Goal: Contribute content: Add original content to the website for others to see

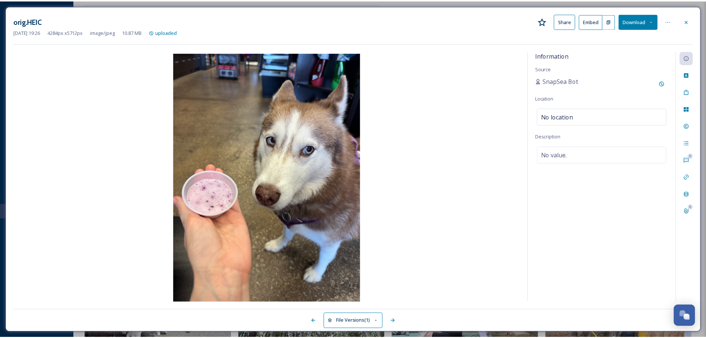
scroll to position [111, 0]
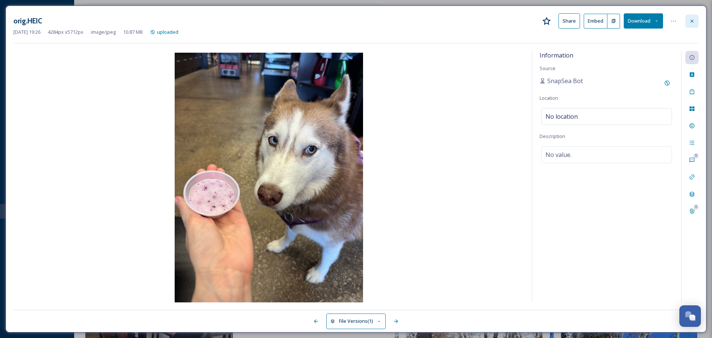
click at [695, 19] on div at bounding box center [691, 20] width 13 height 13
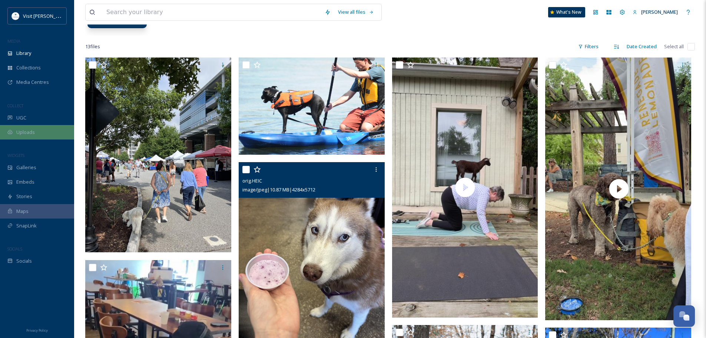
click at [29, 133] on span "Uploads" at bounding box center [25, 132] width 19 height 7
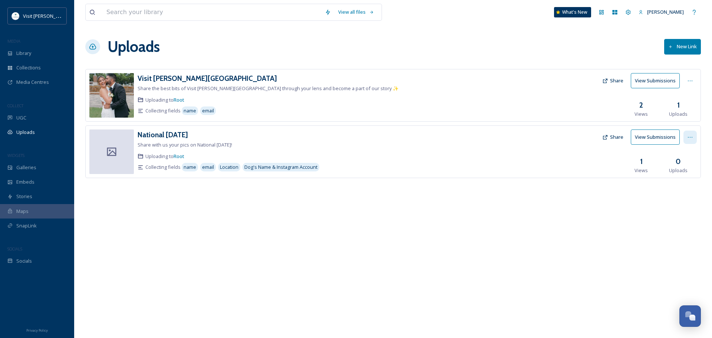
click at [686, 139] on div at bounding box center [689, 137] width 13 height 13
click at [681, 168] on div "Edit" at bounding box center [682, 168] width 28 height 14
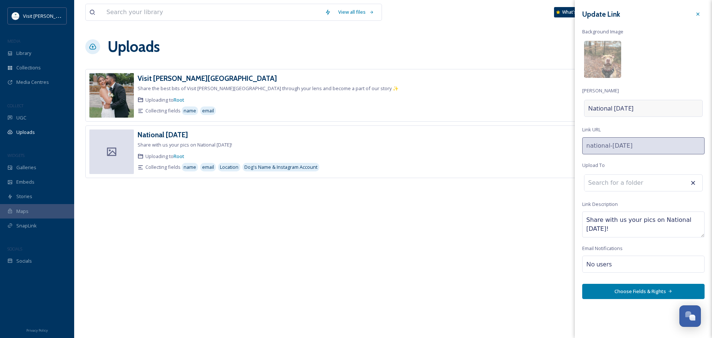
click at [640, 109] on div "National [DATE]" at bounding box center [643, 108] width 119 height 17
drag, startPoint x: 601, startPoint y: 108, endPoint x: 587, endPoint y: 109, distance: 13.8
click at [587, 109] on input "National [DATE]" at bounding box center [643, 108] width 122 height 17
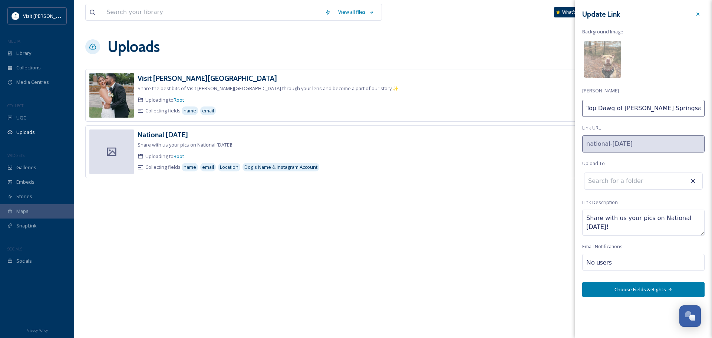
type input "Top Dawg of [PERSON_NAME][GEOGRAPHIC_DATA]"
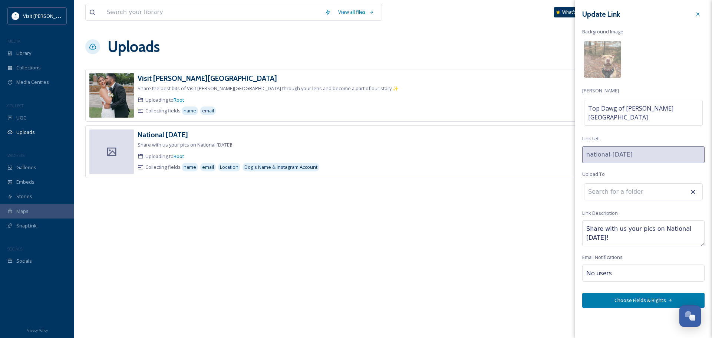
click at [645, 125] on div "Update Link Background Image [PERSON_NAME] Top Dawg of [PERSON_NAME][GEOGRAPHIC…" at bounding box center [643, 157] width 137 height 315
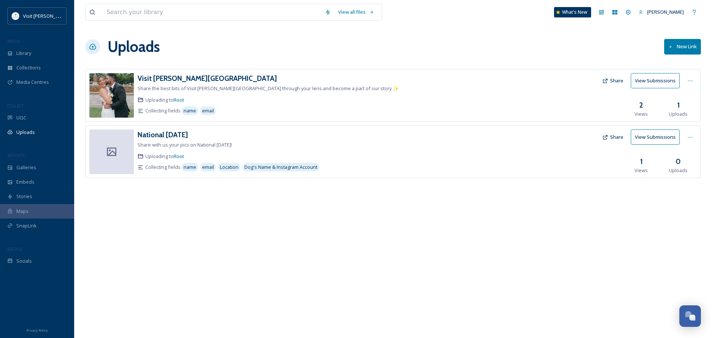
click at [547, 206] on div "View all files What's New [PERSON_NAME] Uploads New Link Visit [PERSON_NAME][GE…" at bounding box center [393, 169] width 638 height 338
click at [686, 132] on div at bounding box center [689, 137] width 13 height 13
click at [681, 168] on div "Edit" at bounding box center [682, 168] width 28 height 14
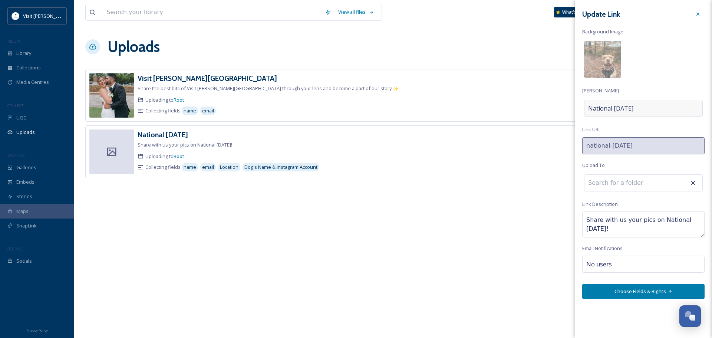
drag, startPoint x: 642, startPoint y: 103, endPoint x: 616, endPoint y: 102, distance: 25.6
click at [616, 102] on div "National [DATE]" at bounding box center [643, 108] width 119 height 17
click at [628, 108] on input "National [DATE]" at bounding box center [643, 108] width 122 height 17
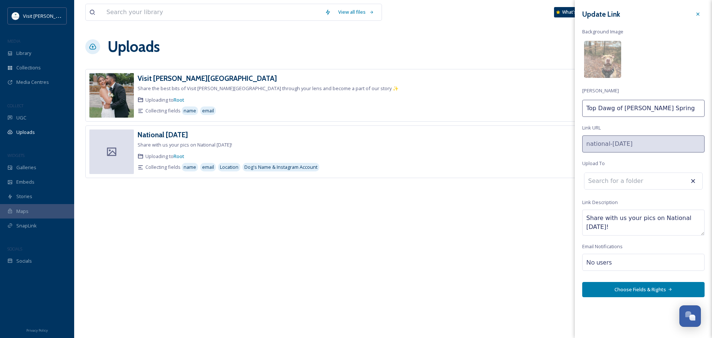
type input "Top Dawg of [PERSON_NAME][GEOGRAPHIC_DATA]"
click at [602, 179] on input at bounding box center [625, 181] width 82 height 16
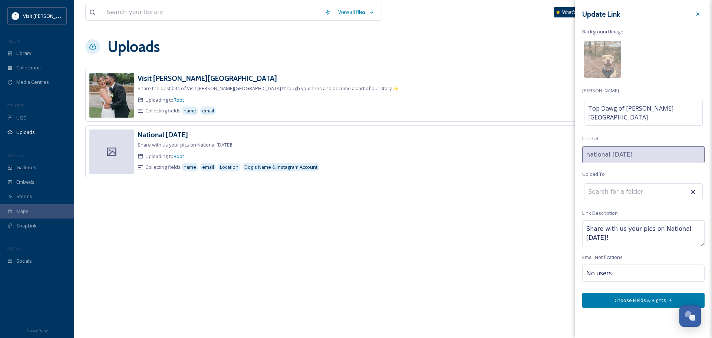
click at [640, 184] on input at bounding box center [625, 192] width 82 height 16
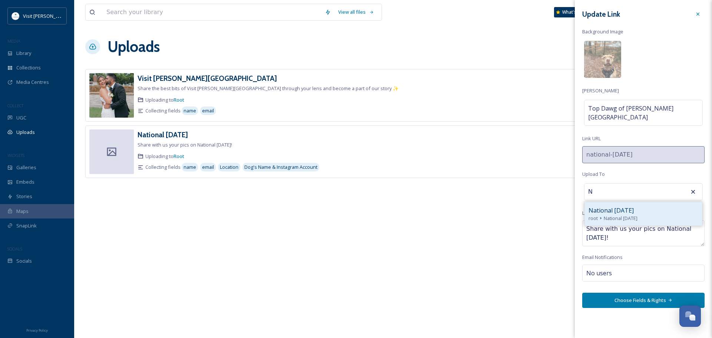
click at [622, 202] on div "National [DATE] root National [DATE]" at bounding box center [643, 213] width 117 height 23
type input "National [DATE]"
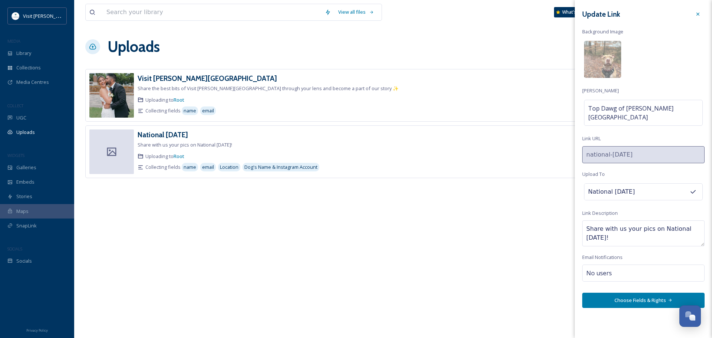
click at [647, 221] on textarea "Share with us your pics on National [DATE]!" at bounding box center [643, 233] width 122 height 26
drag, startPoint x: 618, startPoint y: 228, endPoint x: 585, endPoint y: 218, distance: 34.4
click at [585, 220] on textarea "Share with us your pics on National [DATE]!" at bounding box center [643, 233] width 122 height 26
type textarea "U"
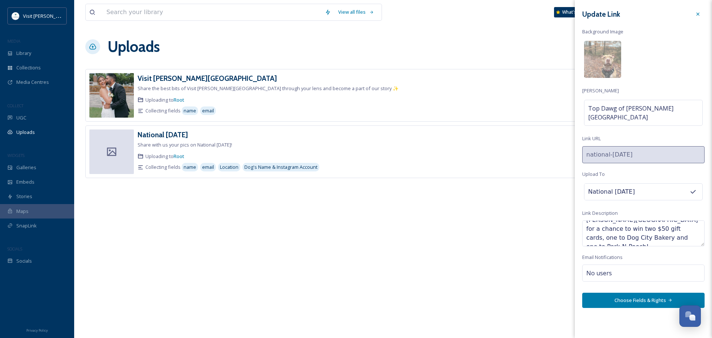
type textarea "Share your favorite pics of your pup in [PERSON_NAME][GEOGRAPHIC_DATA] for a ch…"
click at [638, 293] on button "Choose Fields & Rights" at bounding box center [643, 300] width 122 height 15
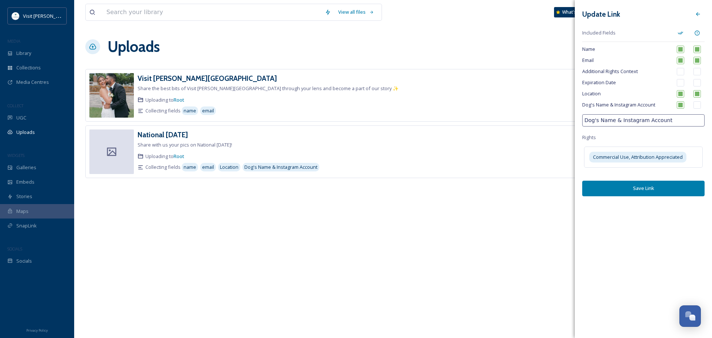
click at [682, 72] on input "checkbox" at bounding box center [680, 71] width 7 height 7
checkbox input "true"
click at [698, 73] on input "checkbox" at bounding box center [696, 71] width 7 height 7
checkbox input "true"
click at [639, 187] on button "Save Link" at bounding box center [643, 188] width 122 height 15
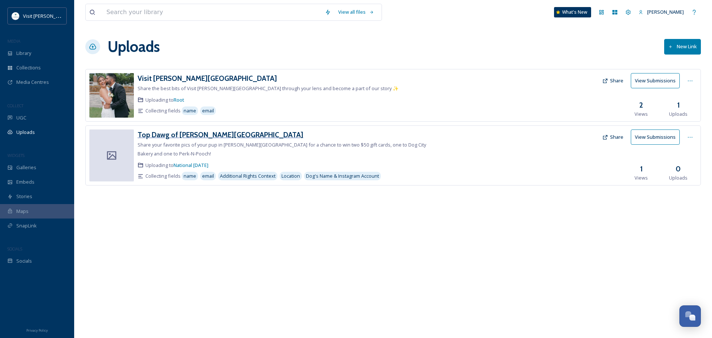
click at [197, 135] on h3 "Top Dawg of [PERSON_NAME][GEOGRAPHIC_DATA]" at bounding box center [221, 134] width 166 height 9
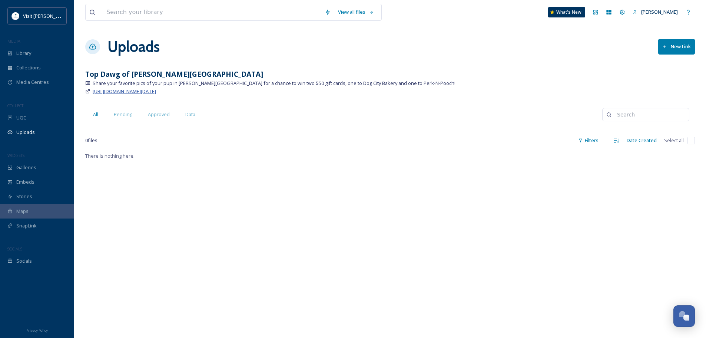
drag, startPoint x: 205, startPoint y: 91, endPoint x: 100, endPoint y: 91, distance: 104.9
click at [100, 91] on div "[URL][DOMAIN_NAME][DATE]" at bounding box center [390, 91] width 610 height 9
click at [102, 92] on span "[URL][DOMAIN_NAME][DATE]" at bounding box center [124, 91] width 63 height 7
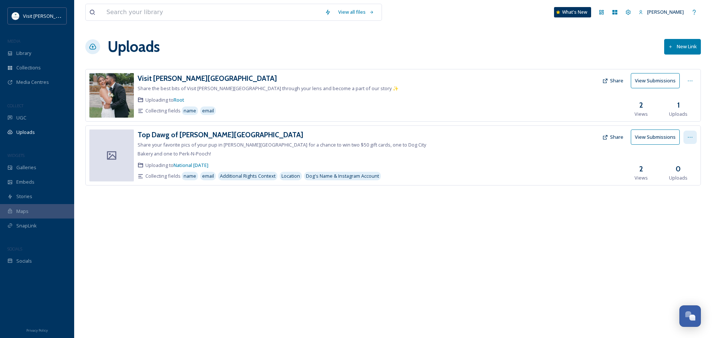
click at [684, 137] on div at bounding box center [689, 137] width 13 height 13
click at [679, 163] on div "Edit" at bounding box center [682, 168] width 28 height 14
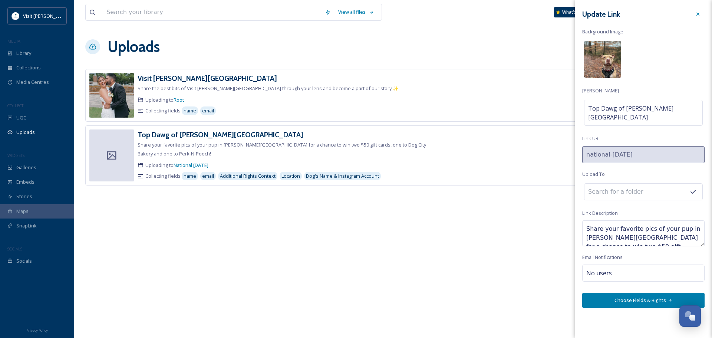
click at [606, 63] on img at bounding box center [602, 59] width 37 height 37
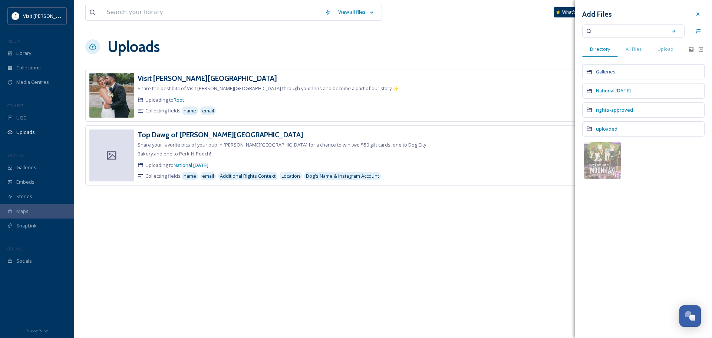
click at [612, 71] on span "Galleries" at bounding box center [606, 71] width 20 height 7
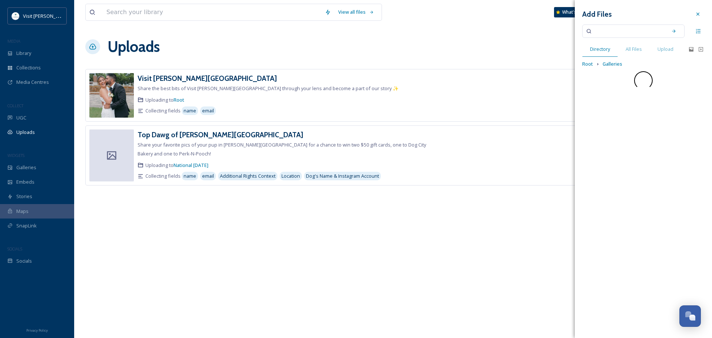
click at [611, 33] on input at bounding box center [628, 31] width 70 height 16
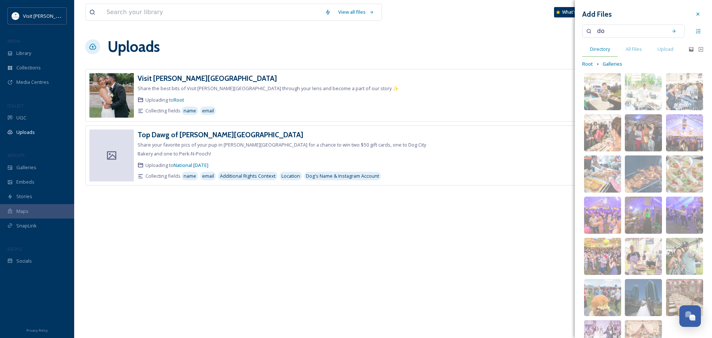
type input "dog"
click at [644, 47] on div "All Files" at bounding box center [634, 49] width 32 height 15
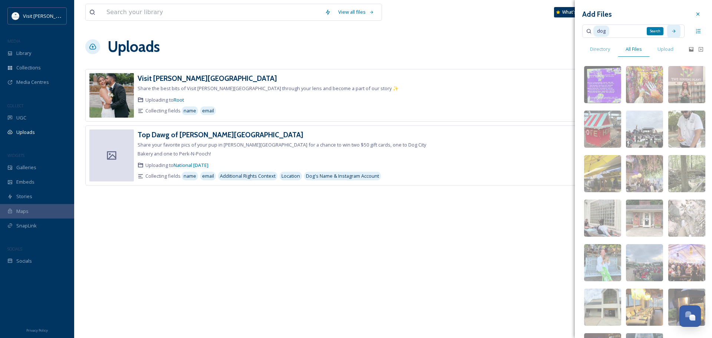
click at [671, 29] on icon at bounding box center [673, 31] width 5 height 5
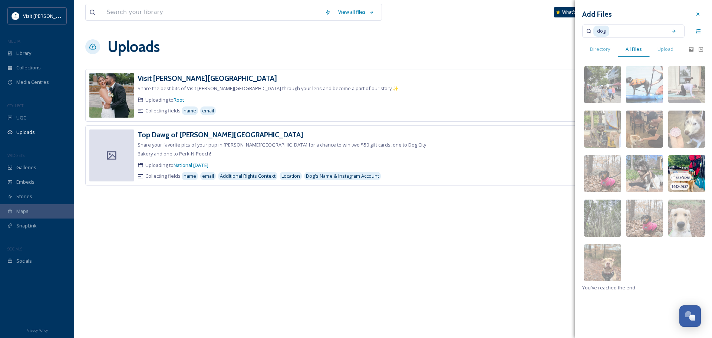
click at [691, 161] on img at bounding box center [686, 173] width 37 height 37
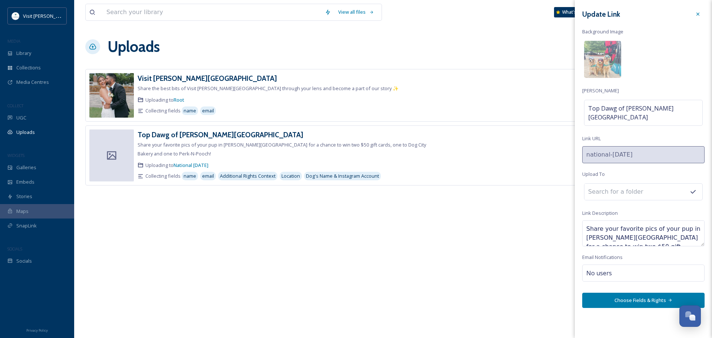
click at [639, 293] on button "Choose Fields & Rights" at bounding box center [643, 300] width 122 height 15
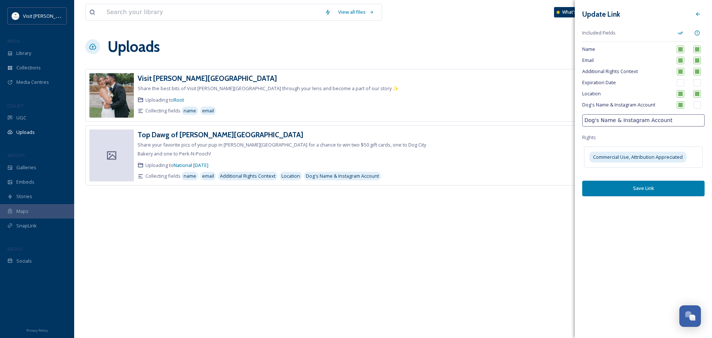
drag, startPoint x: 665, startPoint y: 120, endPoint x: 612, endPoint y: 120, distance: 53.0
click at [612, 120] on input "Dog's Name & Instagram Account" at bounding box center [643, 120] width 122 height 12
click at [652, 135] on div "Update Link Included Fields Name Email Additional Rights Context Expiration Dat…" at bounding box center [643, 102] width 137 height 204
click at [652, 103] on span "Dog's Name & Instagram Account" at bounding box center [626, 104] width 89 height 7
click at [696, 10] on div at bounding box center [697, 13] width 13 height 13
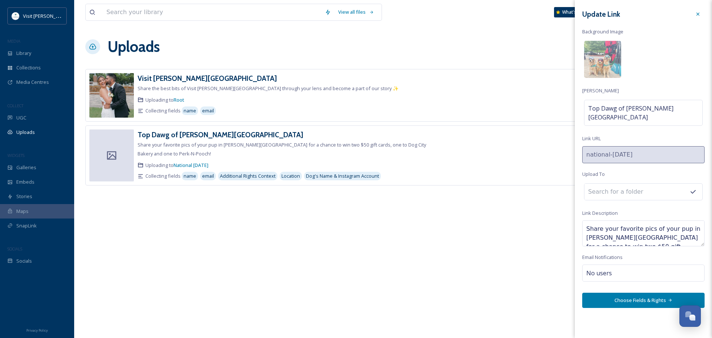
click at [646, 293] on button "Choose Fields & Rights" at bounding box center [643, 300] width 122 height 15
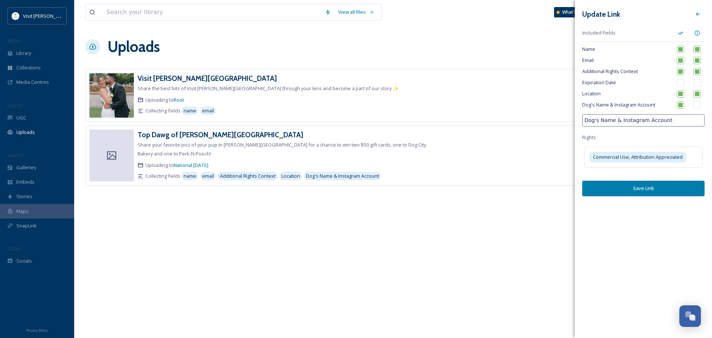
click at [650, 118] on input "Dog's Name & Instagram Account" at bounding box center [643, 120] width 122 height 12
drag, startPoint x: 652, startPoint y: 115, endPoint x: 575, endPoint y: 116, distance: 76.8
click at [575, 116] on div "Update Link Included Fields Name Email Additional Rights Context Expiration Dat…" at bounding box center [643, 102] width 137 height 204
type input "Dog's Name"
click at [696, 106] on input "checkbox" at bounding box center [696, 104] width 7 height 7
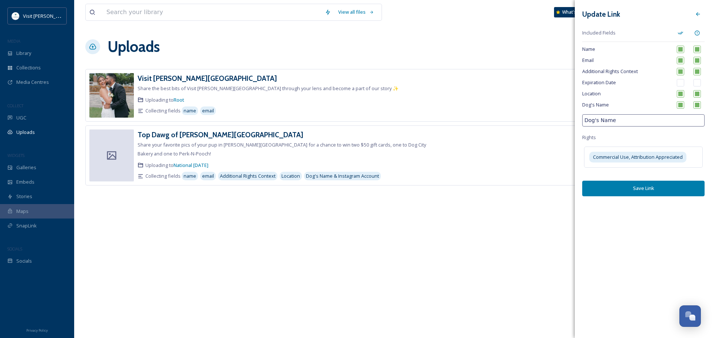
checkbox input "true"
click at [638, 125] on input "Dog's Name" at bounding box center [643, 120] width 122 height 12
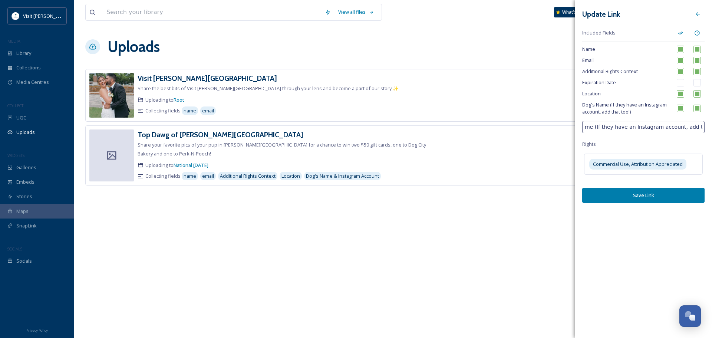
scroll to position [0, 25]
type input "Dog's Name (If they have an Instagram account, add that too!)"
click at [661, 119] on div "Update Link Included Fields Name Email Additional Rights Context Expiration Dat…" at bounding box center [643, 105] width 137 height 210
click at [655, 111] on span "Dog's Name (If they have an Instagram account, add that too!)" at bounding box center [626, 108] width 89 height 14
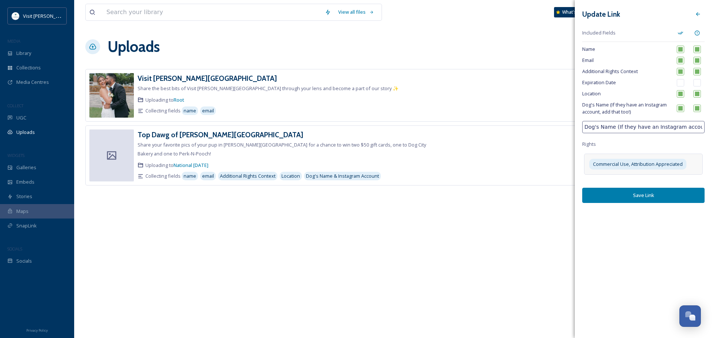
click at [629, 158] on div "Commercial Use, Attribution Appreciated" at bounding box center [643, 164] width 119 height 21
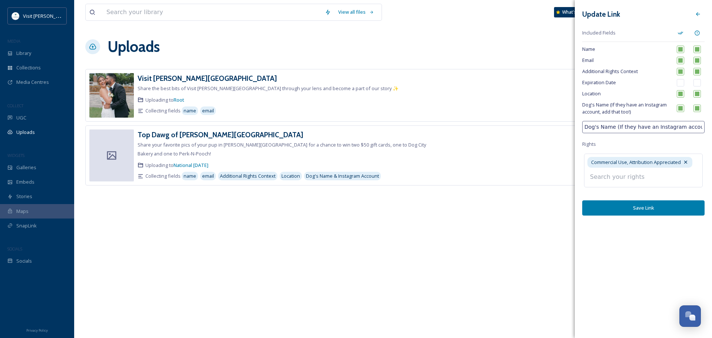
click at [653, 145] on div "Update Link Included Fields Name Email Additional Rights Context Expiration Dat…" at bounding box center [643, 111] width 137 height 223
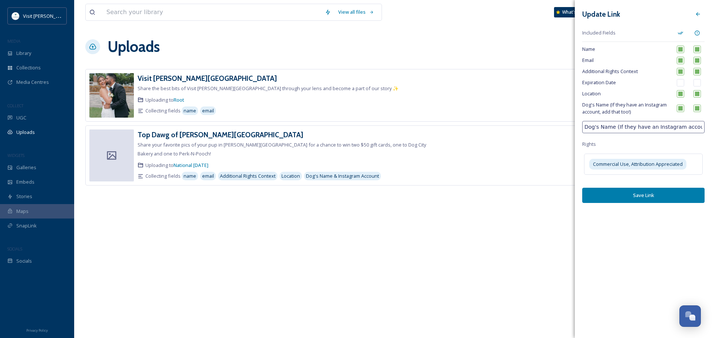
drag, startPoint x: 623, startPoint y: 100, endPoint x: 623, endPoint y: 75, distance: 24.5
click at [623, 75] on div "Additional Rights Context" at bounding box center [643, 71] width 122 height 11
click at [666, 125] on input "Dog's Name (If they have an Instagram account, add that too!)" at bounding box center [643, 127] width 122 height 12
click at [662, 197] on button "Save Link" at bounding box center [643, 195] width 122 height 15
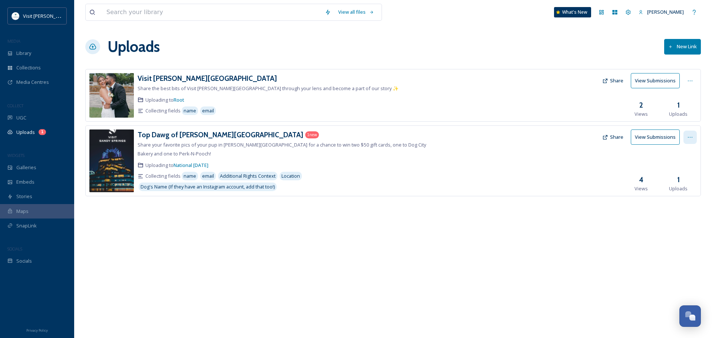
click at [691, 137] on icon at bounding box center [690, 137] width 6 height 6
click at [686, 164] on div "Edit" at bounding box center [682, 168] width 28 height 14
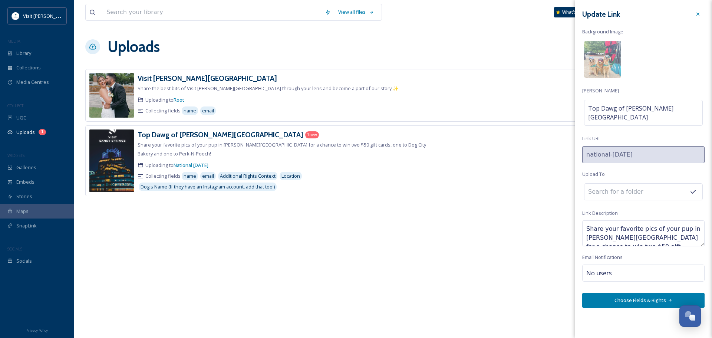
click at [639, 293] on button "Choose Fields & Rights" at bounding box center [643, 300] width 122 height 15
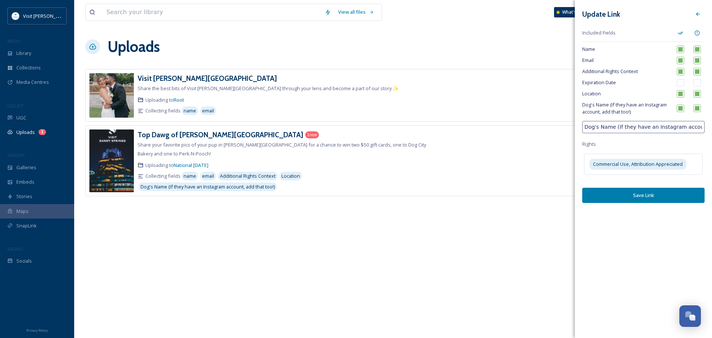
click at [695, 73] on input "checkbox" at bounding box center [696, 71] width 7 height 7
checkbox input "false"
click at [682, 73] on input "checkbox" at bounding box center [680, 71] width 7 height 7
checkbox input "false"
click at [644, 199] on button "Save Link" at bounding box center [643, 195] width 122 height 15
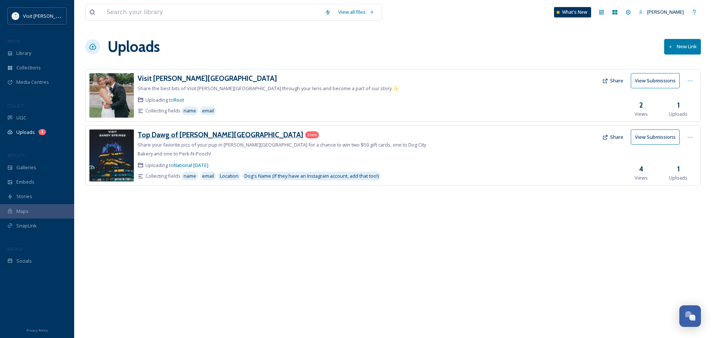
click at [189, 133] on h3 "Top Dawg of [PERSON_NAME][GEOGRAPHIC_DATA]" at bounding box center [221, 134] width 166 height 9
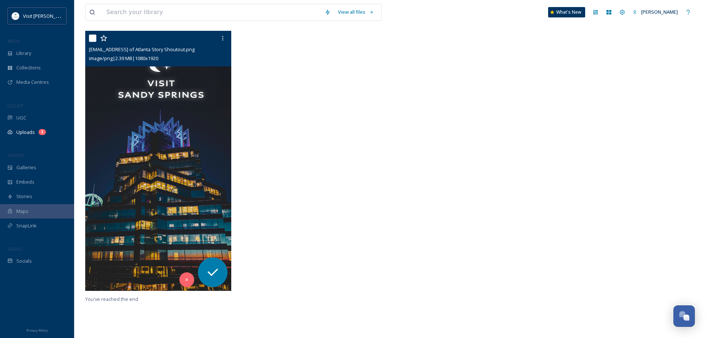
scroll to position [148, 0]
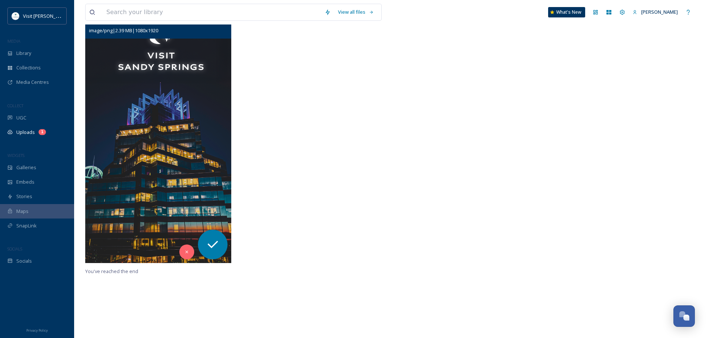
click at [171, 161] on img at bounding box center [158, 133] width 146 height 260
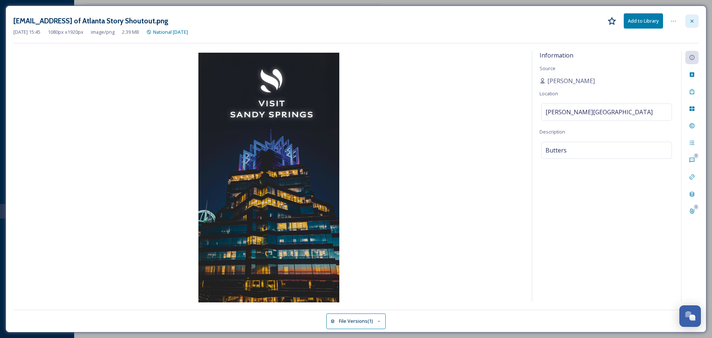
click at [695, 20] on icon at bounding box center [692, 21] width 6 height 6
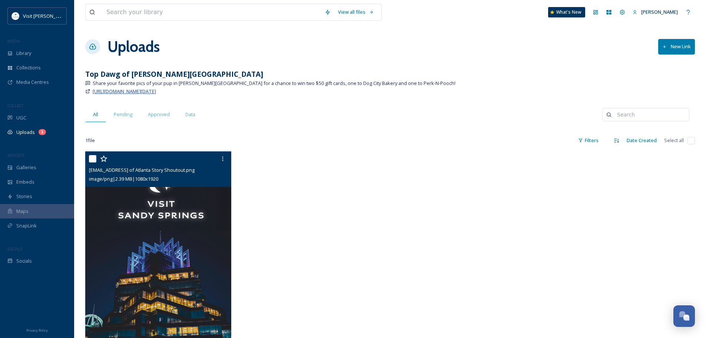
drag, startPoint x: 205, startPoint y: 92, endPoint x: 93, endPoint y: 95, distance: 112.0
click at [93, 95] on div "[URL][DOMAIN_NAME][DATE]" at bounding box center [390, 91] width 610 height 9
drag, startPoint x: 104, startPoint y: 93, endPoint x: 348, endPoint y: 155, distance: 251.7
click at [348, 155] on div at bounding box center [314, 282] width 150 height 263
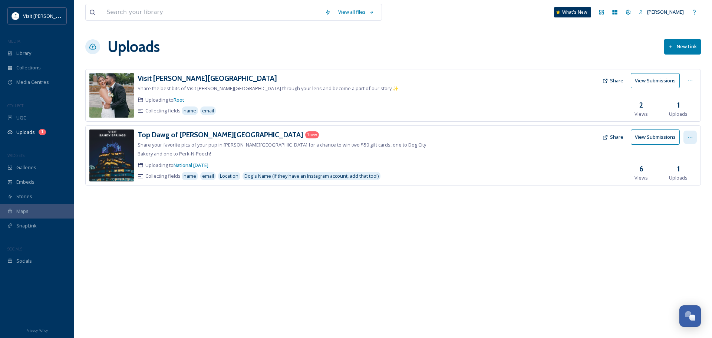
click at [694, 134] on div at bounding box center [689, 137] width 13 height 13
click at [683, 168] on div "Edit" at bounding box center [682, 168] width 28 height 14
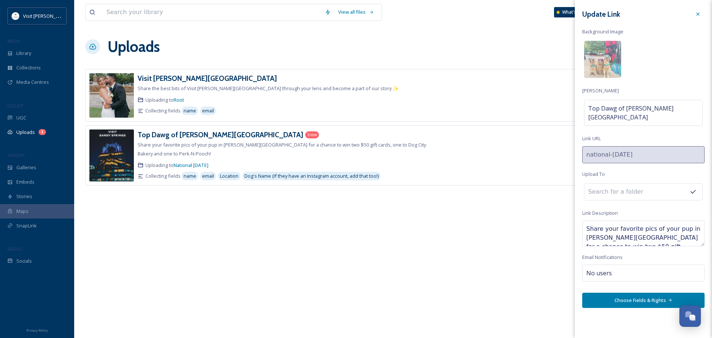
drag, startPoint x: 656, startPoint y: 231, endPoint x: 567, endPoint y: 207, distance: 92.7
click at [567, 207] on div "Visit Sandy Springs Share the best bits of Visit Sandy Springs through your len…" at bounding box center [393, 138] width 616 height 139
paste textarea "Eligibility Open to legal residents of Georgia, ages 18 and older. Entrants mus…"
click at [623, 223] on textarea at bounding box center [643, 233] width 122 height 26
click at [587, 228] on textarea at bounding box center [643, 233] width 122 height 26
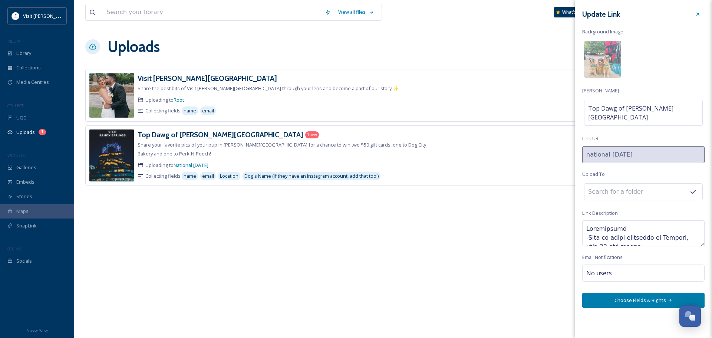
scroll to position [37, 0]
click at [587, 220] on textarea at bounding box center [643, 233] width 122 height 26
click at [586, 223] on textarea at bounding box center [643, 233] width 122 height 26
click at [596, 220] on textarea at bounding box center [643, 233] width 122 height 26
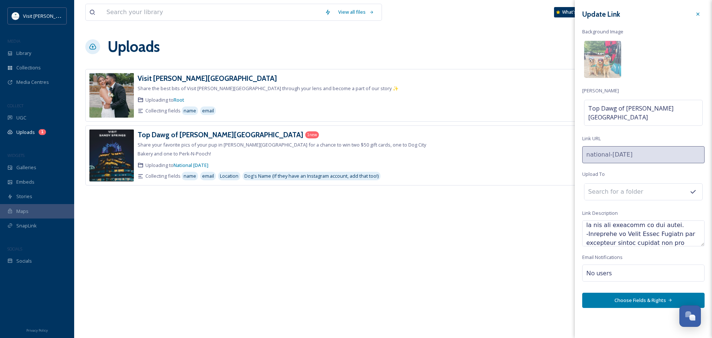
scroll to position [11, 0]
click at [598, 234] on textarea at bounding box center [643, 233] width 122 height 26
click at [599, 225] on textarea at bounding box center [643, 233] width 122 height 26
click at [587, 232] on textarea at bounding box center [643, 233] width 122 height 26
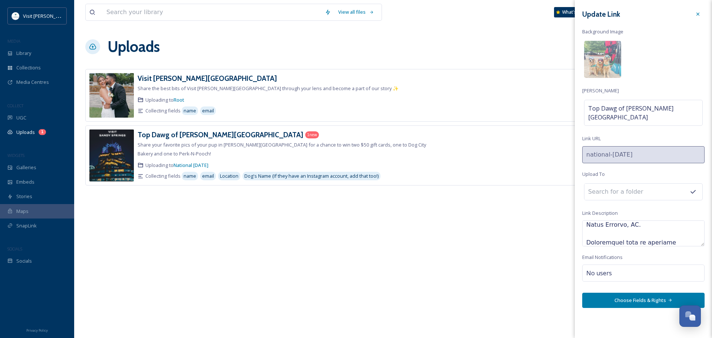
scroll to position [113, 0]
click at [587, 221] on textarea at bounding box center [643, 233] width 122 height 26
click at [596, 220] on textarea at bounding box center [643, 233] width 122 height 26
click at [589, 220] on textarea at bounding box center [643, 233] width 122 height 26
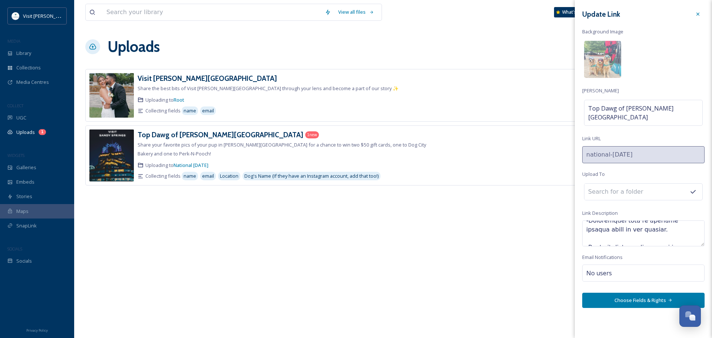
scroll to position [130, 0]
click at [634, 220] on textarea at bounding box center [643, 233] width 122 height 26
click at [597, 223] on textarea at bounding box center [643, 233] width 122 height 26
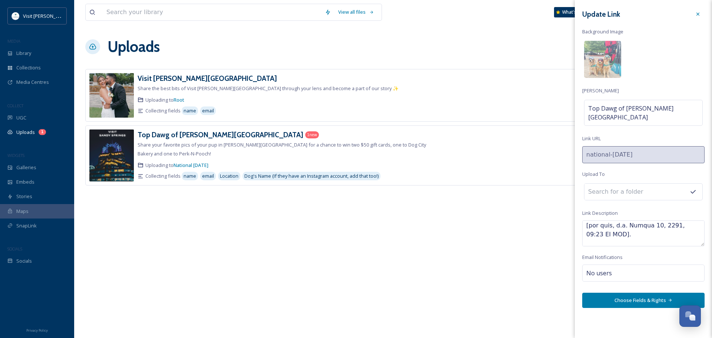
drag, startPoint x: 645, startPoint y: 231, endPoint x: 662, endPoint y: 223, distance: 19.7
click at [662, 223] on textarea at bounding box center [643, 233] width 122 height 26
click at [665, 220] on textarea at bounding box center [643, 233] width 122 height 26
drag, startPoint x: 672, startPoint y: 223, endPoint x: 646, endPoint y: 220, distance: 25.4
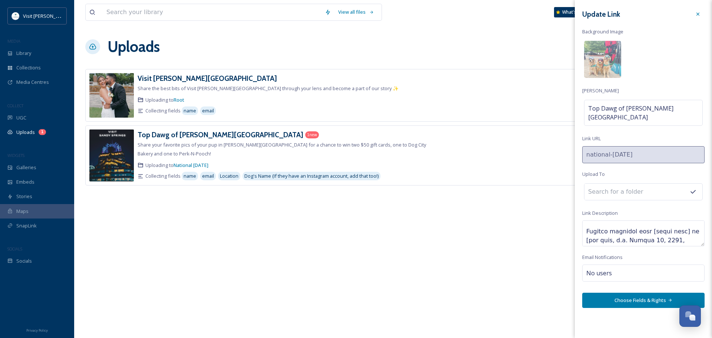
click at [646, 220] on textarea at bounding box center [643, 233] width 122 height 26
click at [637, 232] on textarea at bounding box center [643, 233] width 122 height 26
drag, startPoint x: 670, startPoint y: 231, endPoint x: 662, endPoint y: 220, distance: 13.4
click at [662, 220] on textarea at bounding box center [643, 233] width 122 height 26
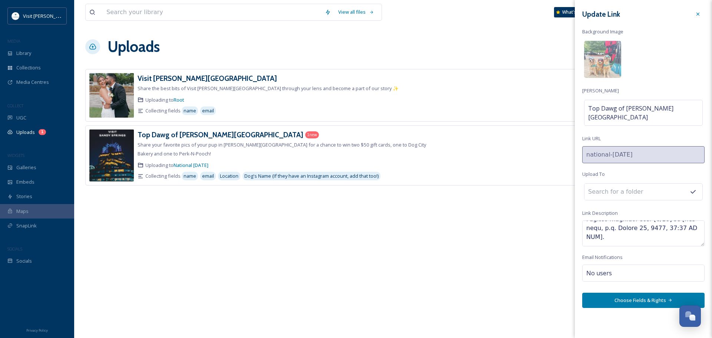
click at [657, 220] on textarea at bounding box center [643, 233] width 122 height 26
click at [596, 228] on textarea at bounding box center [643, 233] width 122 height 26
drag, startPoint x: 610, startPoint y: 220, endPoint x: 593, endPoint y: 220, distance: 17.4
click at [593, 220] on textarea at bounding box center [643, 233] width 122 height 26
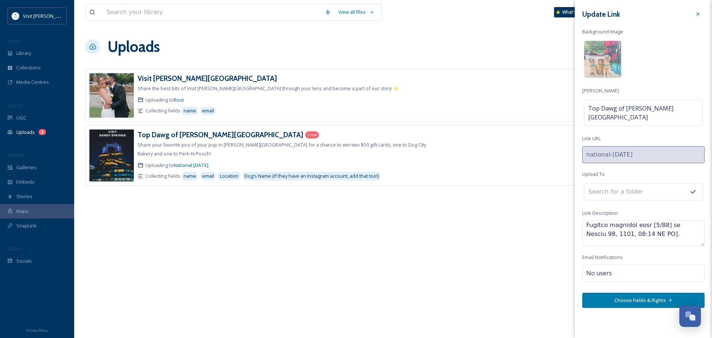
click at [660, 220] on textarea at bounding box center [643, 233] width 122 height 26
click at [646, 220] on textarea at bounding box center [643, 233] width 122 height 26
click at [656, 220] on textarea at bounding box center [643, 233] width 122 height 26
click at [665, 226] on textarea at bounding box center [643, 233] width 122 height 26
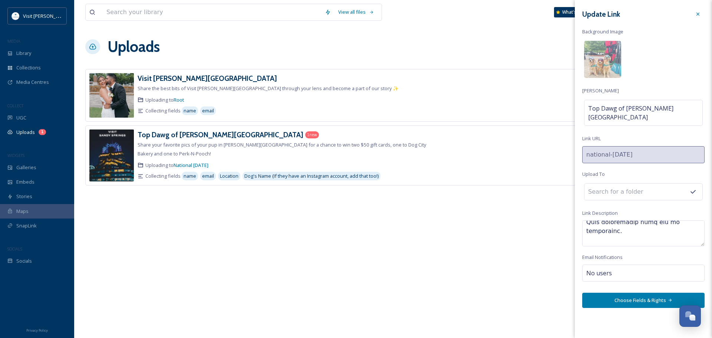
click at [585, 220] on textarea at bounding box center [643, 233] width 122 height 26
click at [586, 229] on textarea at bounding box center [643, 233] width 122 height 26
click at [603, 222] on textarea at bounding box center [643, 233] width 122 height 26
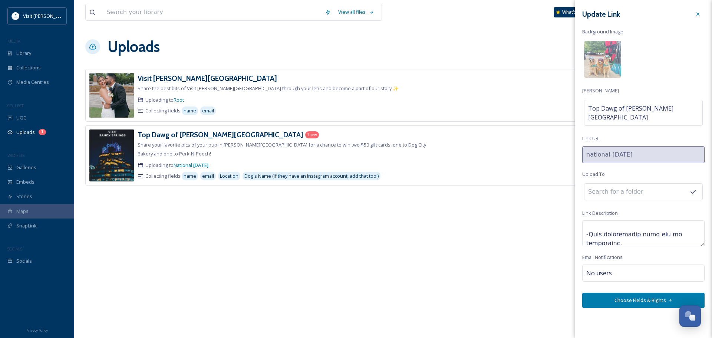
click at [636, 220] on textarea at bounding box center [643, 233] width 122 height 26
click at [586, 220] on textarea at bounding box center [643, 233] width 122 height 26
click at [650, 225] on textarea at bounding box center [643, 233] width 122 height 26
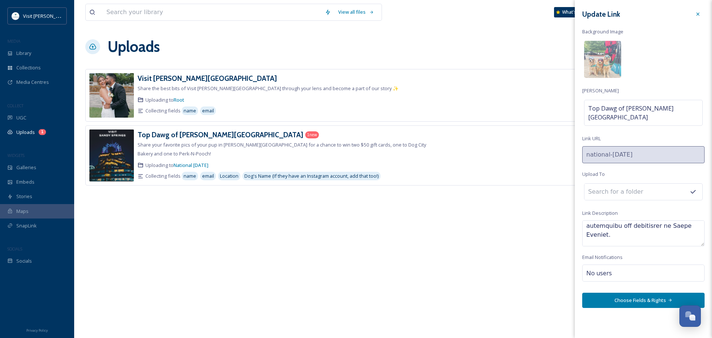
scroll to position [238, 0]
click at [587, 221] on textarea at bounding box center [643, 233] width 122 height 26
click at [610, 220] on textarea at bounding box center [643, 233] width 122 height 26
click at [637, 232] on textarea at bounding box center [643, 233] width 122 height 26
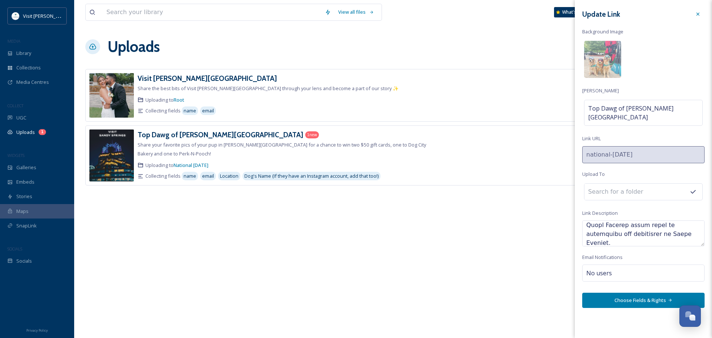
scroll to position [241, 0]
click at [640, 220] on textarea at bounding box center [643, 233] width 122 height 26
drag, startPoint x: 640, startPoint y: 220, endPoint x: 626, endPoint y: 219, distance: 14.5
click at [626, 220] on textarea at bounding box center [643, 233] width 122 height 26
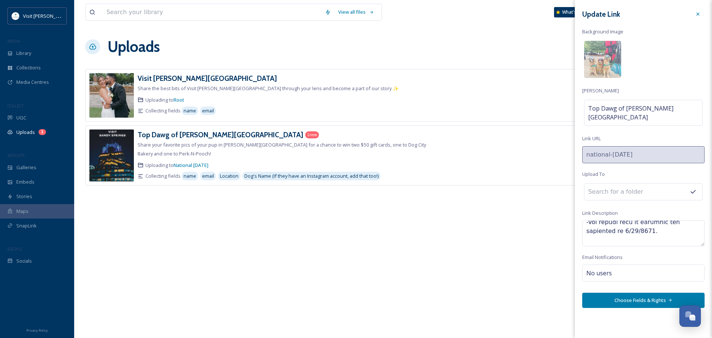
click at [587, 221] on textarea at bounding box center [643, 233] width 122 height 26
click at [593, 220] on textarea at bounding box center [643, 233] width 122 height 26
click at [588, 220] on textarea at bounding box center [643, 233] width 122 height 26
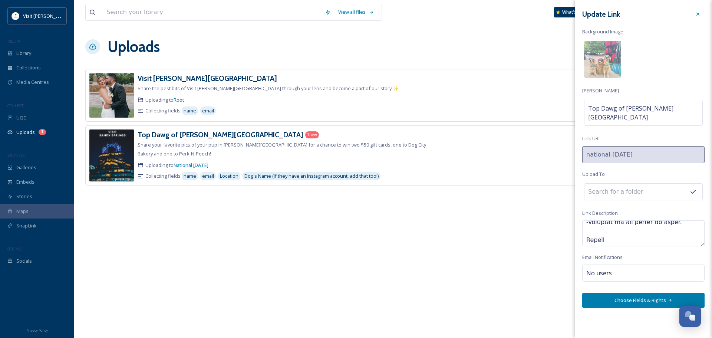
click at [617, 223] on textarea at bounding box center [643, 233] width 122 height 26
click at [594, 220] on textarea at bounding box center [643, 233] width 122 height 26
click at [586, 227] on textarea at bounding box center [643, 233] width 122 height 26
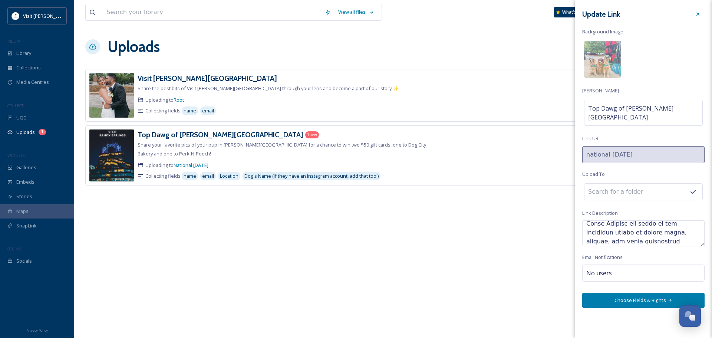
scroll to position [342, 0]
click at [586, 223] on textarea at bounding box center [643, 233] width 122 height 26
click at [611, 220] on textarea at bounding box center [643, 233] width 122 height 26
drag, startPoint x: 633, startPoint y: 226, endPoint x: 662, endPoint y: 226, distance: 28.2
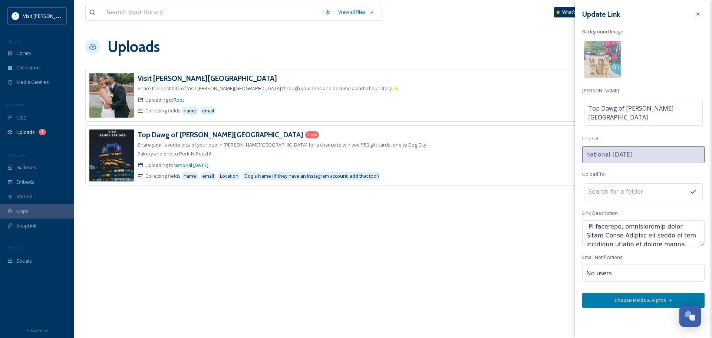
click at [662, 226] on textarea at bounding box center [643, 233] width 122 height 26
click at [587, 225] on textarea at bounding box center [643, 233] width 122 height 26
click at [599, 220] on textarea at bounding box center [643, 233] width 122 height 26
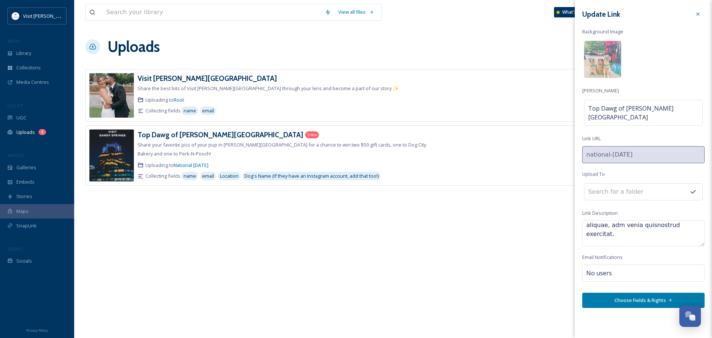
click at [585, 220] on textarea at bounding box center [643, 233] width 122 height 26
click at [614, 233] on textarea at bounding box center [643, 233] width 122 height 26
click at [586, 221] on textarea at bounding box center [643, 233] width 122 height 26
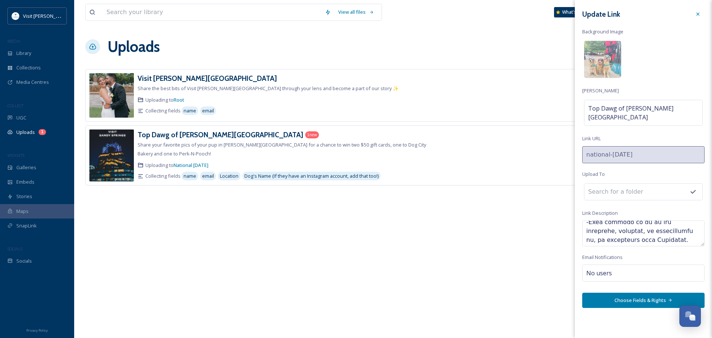
click at [600, 220] on textarea at bounding box center [643, 233] width 122 height 26
drag, startPoint x: 685, startPoint y: 228, endPoint x: 662, endPoint y: 223, distance: 22.9
click at [662, 223] on textarea at bounding box center [643, 233] width 122 height 26
click at [586, 227] on textarea at bounding box center [643, 233] width 122 height 26
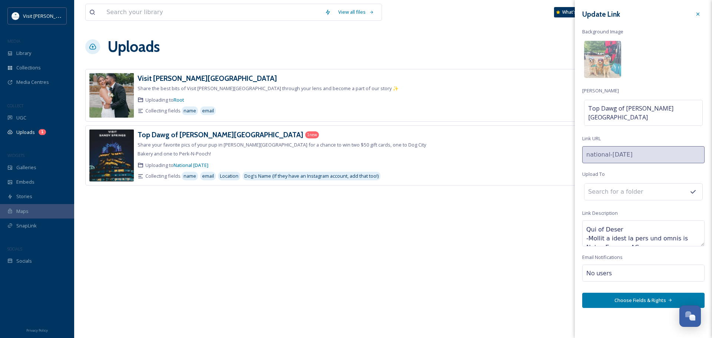
scroll to position [74, 0]
click at [620, 228] on textarea at bounding box center [643, 233] width 122 height 26
drag, startPoint x: 632, startPoint y: 227, endPoint x: 586, endPoint y: 220, distance: 46.2
click at [586, 220] on textarea at bounding box center [643, 233] width 122 height 26
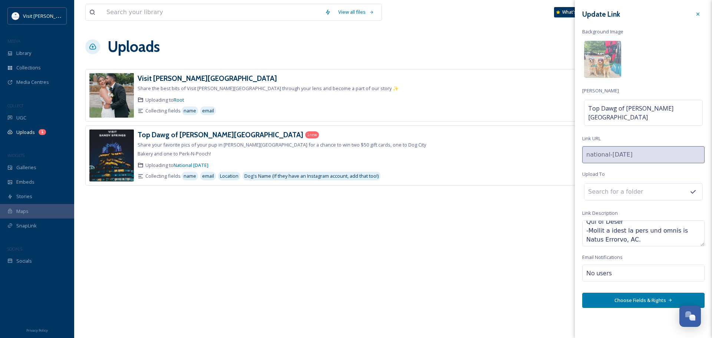
scroll to position [74, 0]
click at [619, 226] on textarea at bounding box center [643, 233] width 122 height 26
drag, startPoint x: 655, startPoint y: 228, endPoint x: 581, endPoint y: 223, distance: 73.6
click at [581, 223] on div "Update Link Background Image Link Title Top Dawg of Sandy Springs Link URL nati…" at bounding box center [643, 157] width 137 height 315
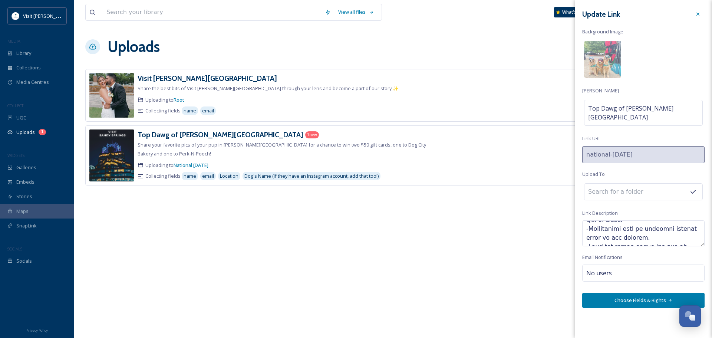
scroll to position [80, 0]
drag, startPoint x: 622, startPoint y: 220, endPoint x: 585, endPoint y: 220, distance: 37.1
click at [585, 220] on textarea at bounding box center [643, 233] width 122 height 26
drag, startPoint x: 625, startPoint y: 224, endPoint x: 585, endPoint y: 225, distance: 39.7
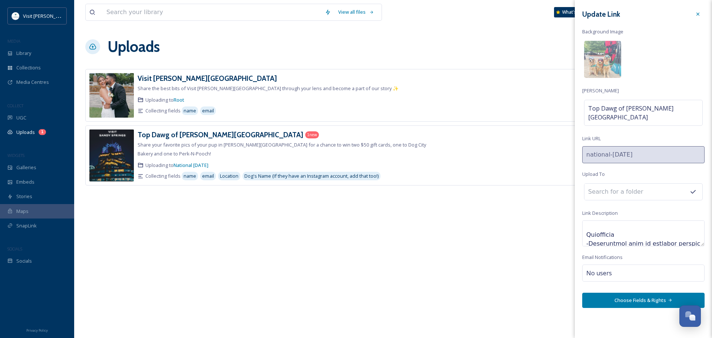
click at [585, 225] on textarea at bounding box center [643, 233] width 122 height 26
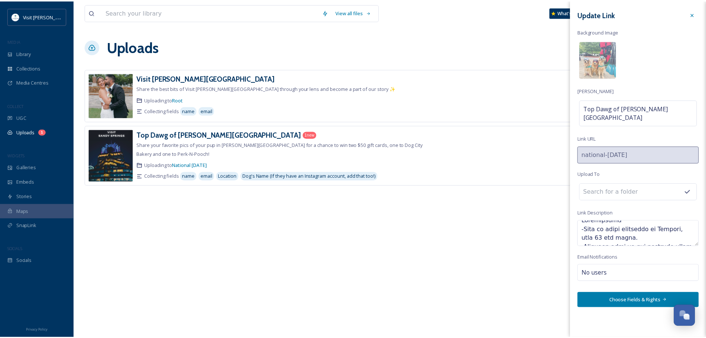
scroll to position [0, 0]
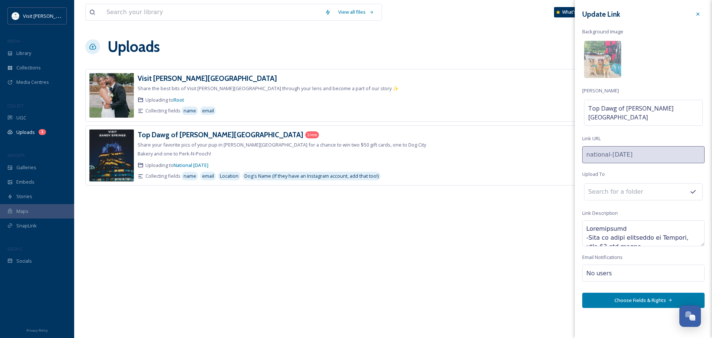
type textarea "Eligibility -Open to legal residents of Georgia, ages 18 and older. -Entrants m…"
click at [632, 293] on button "Choose Fields & Rights" at bounding box center [643, 300] width 122 height 15
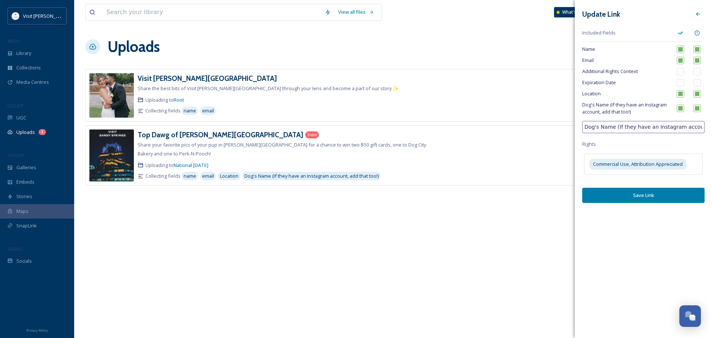
click at [643, 199] on button "Save Link" at bounding box center [643, 195] width 122 height 15
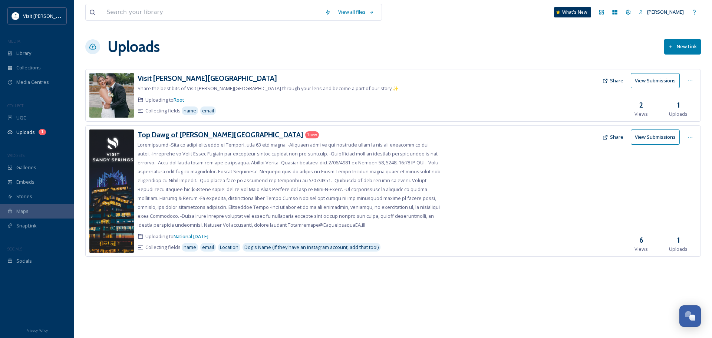
click at [188, 134] on h3 "Top Dawg of [PERSON_NAME][GEOGRAPHIC_DATA]" at bounding box center [221, 134] width 166 height 9
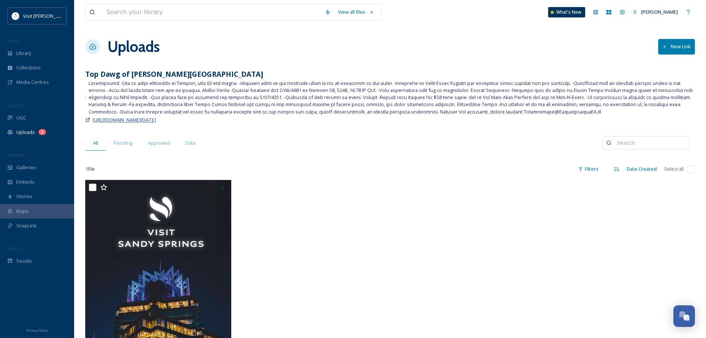
click at [140, 121] on span "[URL][DOMAIN_NAME][DATE]" at bounding box center [124, 119] width 63 height 7
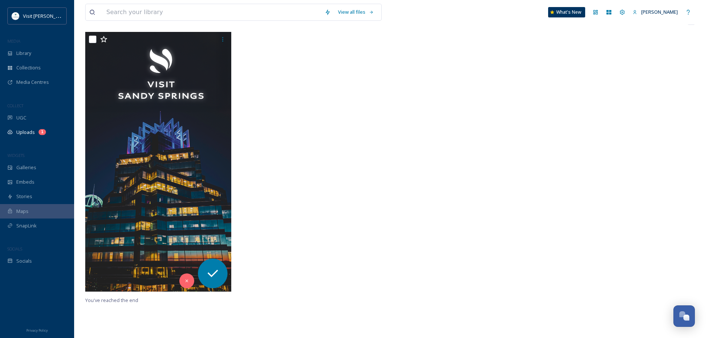
scroll to position [148, 0]
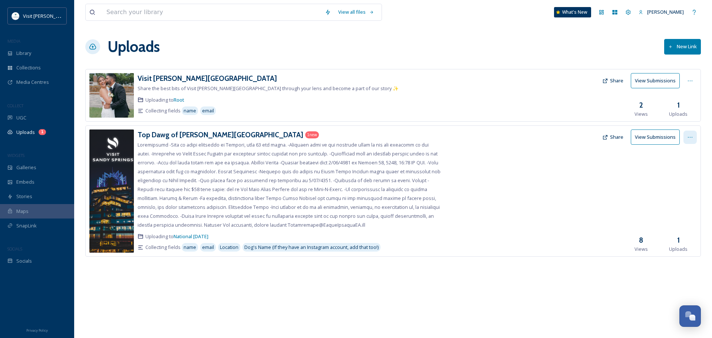
click at [690, 137] on icon at bounding box center [690, 137] width 4 height 1
click at [674, 174] on div "Edit" at bounding box center [682, 168] width 28 height 14
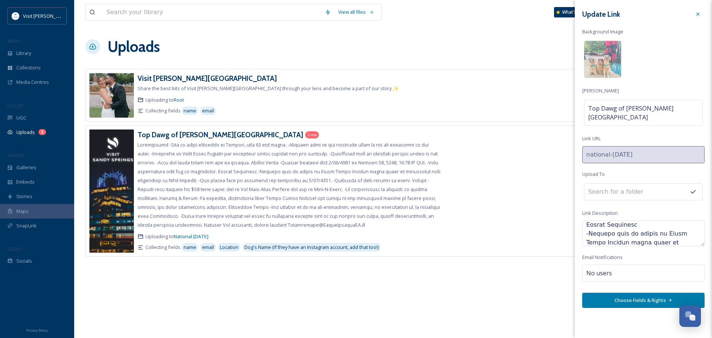
scroll to position [178, 0]
drag, startPoint x: 661, startPoint y: 230, endPoint x: 621, endPoint y: 222, distance: 41.2
click at [621, 222] on textarea at bounding box center [643, 233] width 122 height 26
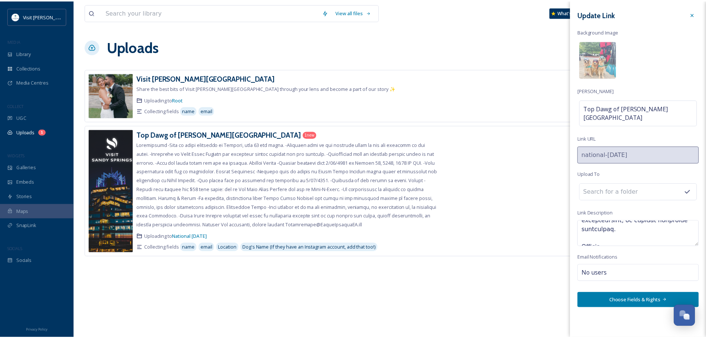
scroll to position [427, 0]
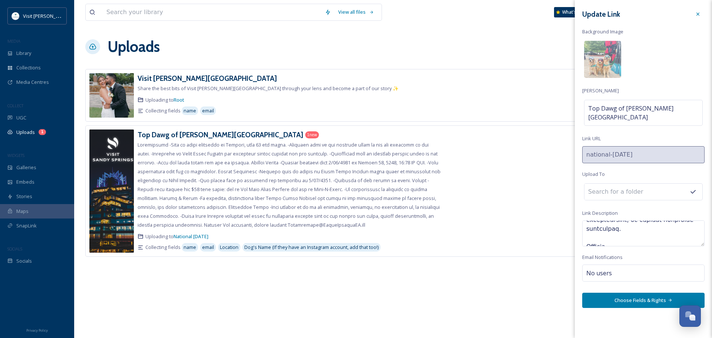
type textarea "Eligibility -Open to legal residents of Georgia, ages 18 and older. -Entrants m…"
click at [633, 293] on button "Choose Fields & Rights" at bounding box center [643, 300] width 122 height 15
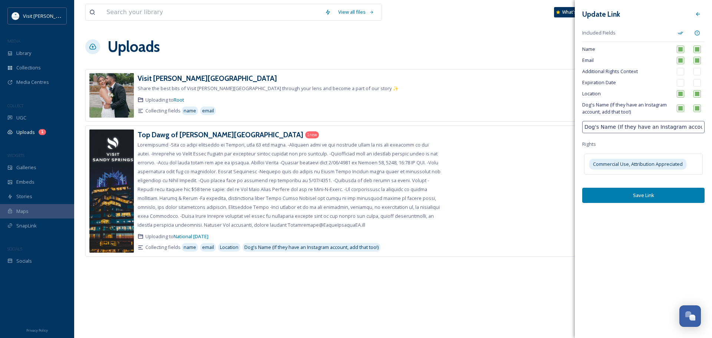
click at [634, 200] on button "Save Link" at bounding box center [643, 195] width 122 height 15
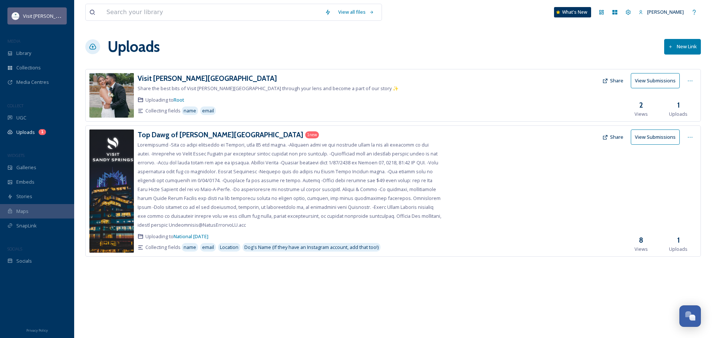
click at [31, 11] on div "Visit [PERSON_NAME][GEOGRAPHIC_DATA]" at bounding box center [43, 15] width 40 height 9
click at [45, 17] on span "Visit [PERSON_NAME][GEOGRAPHIC_DATA]" at bounding box center [70, 15] width 94 height 7
click at [635, 10] on div "Team Settings" at bounding box center [628, 12] width 13 height 13
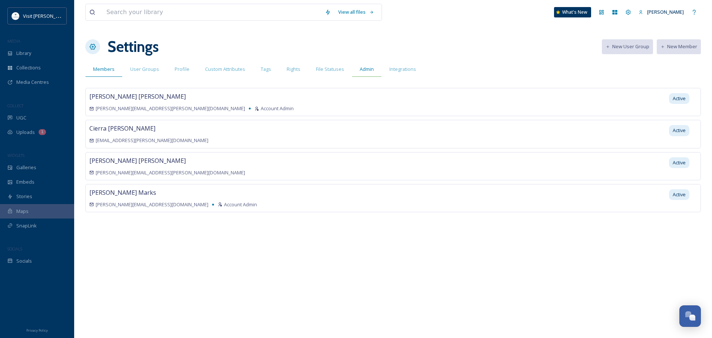
click at [373, 69] on div "Admin" at bounding box center [367, 69] width 30 height 15
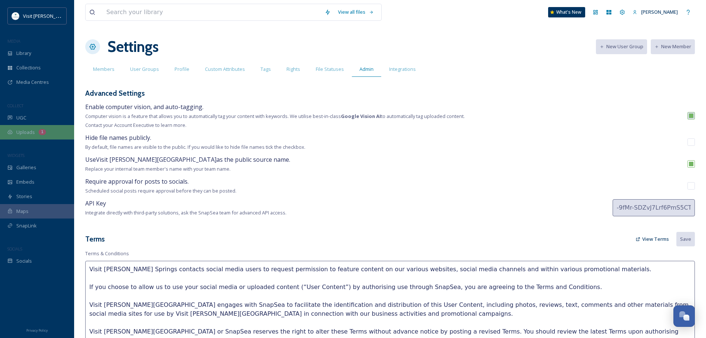
click at [36, 130] on div "Uploads 1" at bounding box center [37, 132] width 74 height 14
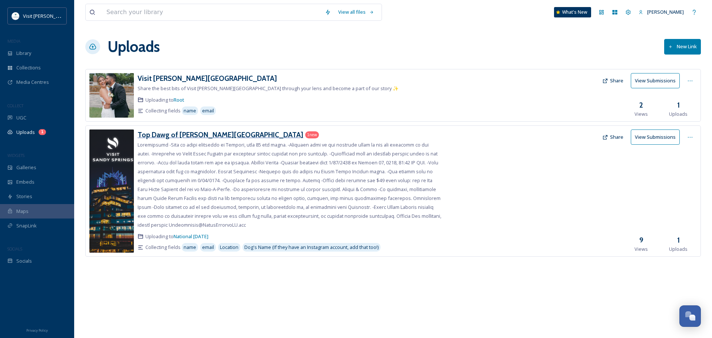
click at [170, 132] on h3 "Top Dawg of [PERSON_NAME][GEOGRAPHIC_DATA]" at bounding box center [221, 134] width 166 height 9
click at [686, 139] on div at bounding box center [689, 137] width 13 height 13
click at [682, 171] on div "Edit" at bounding box center [682, 168] width 28 height 14
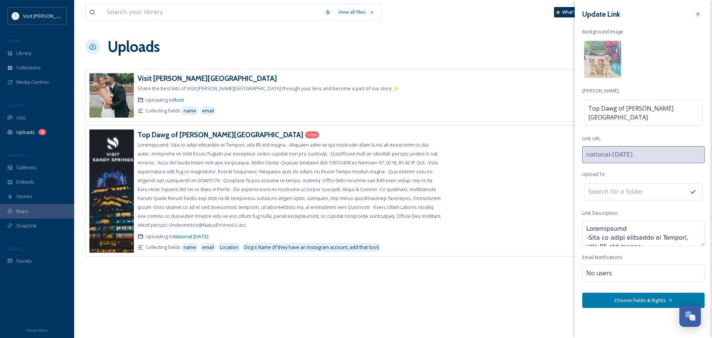
click at [586, 220] on textarea at bounding box center [643, 233] width 122 height 26
drag, startPoint x: 639, startPoint y: 228, endPoint x: 596, endPoint y: 220, distance: 44.1
click at [596, 220] on textarea at bounding box center [643, 233] width 122 height 26
type textarea "**Scroll to the bottom of this page to submit photo Eligibility -Open to legal …"
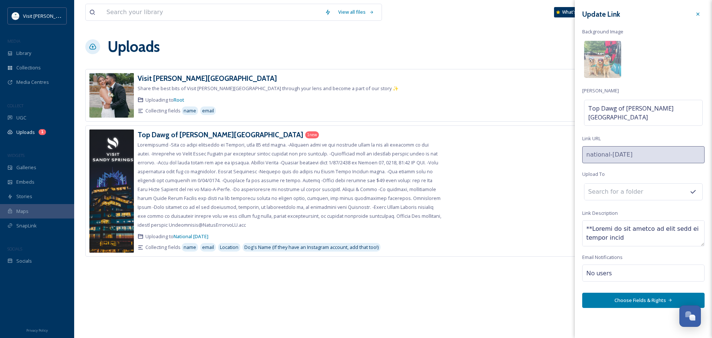
click at [640, 293] on button "Choose Fields & Rights" at bounding box center [643, 300] width 122 height 15
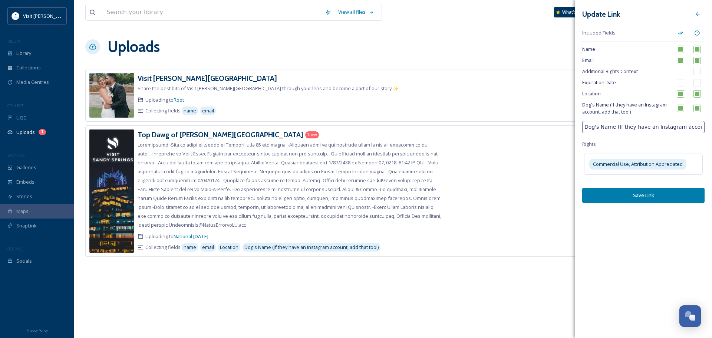
click at [643, 198] on button "Save Link" at bounding box center [643, 195] width 122 height 15
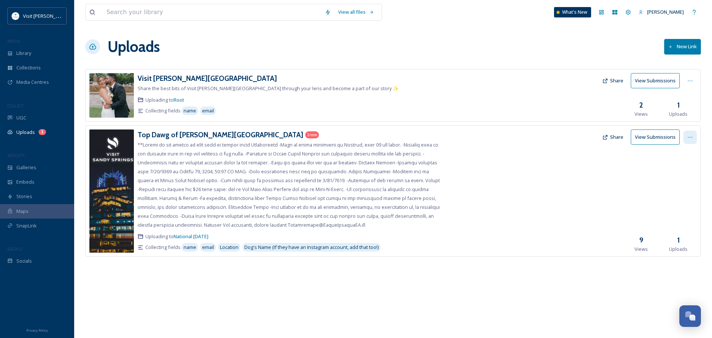
click at [690, 134] on icon at bounding box center [690, 137] width 6 height 6
click at [683, 171] on div "Edit" at bounding box center [682, 168] width 28 height 14
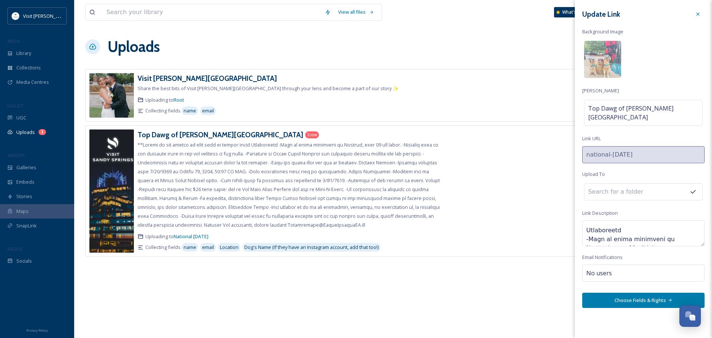
scroll to position [30, 0]
click at [584, 225] on textarea at bounding box center [643, 233] width 122 height 26
click at [586, 226] on textarea at bounding box center [643, 233] width 122 height 26
type textarea "**Scroll to the bottom of this page to submit photo Eligibility -Open to legal …"
click at [506, 332] on div "View all files What's New Mitchell Gunn Uploads New Link Visit Sandy Springs Sh…" at bounding box center [393, 169] width 638 height 338
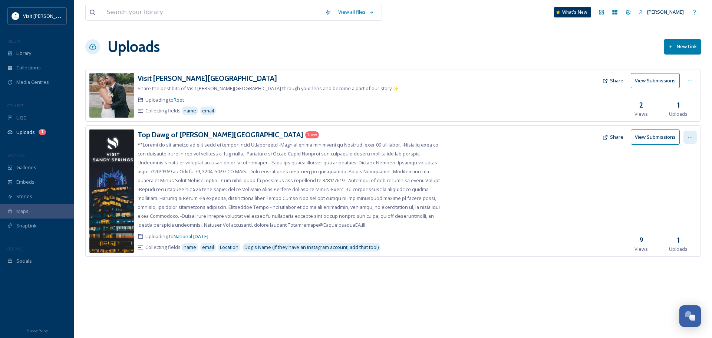
click at [691, 137] on icon at bounding box center [690, 137] width 6 height 6
click at [685, 165] on div "Edit" at bounding box center [682, 168] width 28 height 14
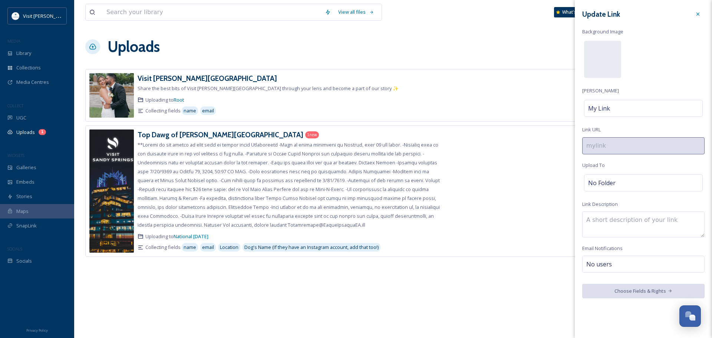
type input "national-[DATE]"
type textarea "**Scroll to the bottom of this page to submit photo Eligibility -Open to legal …"
checkbox input "true"
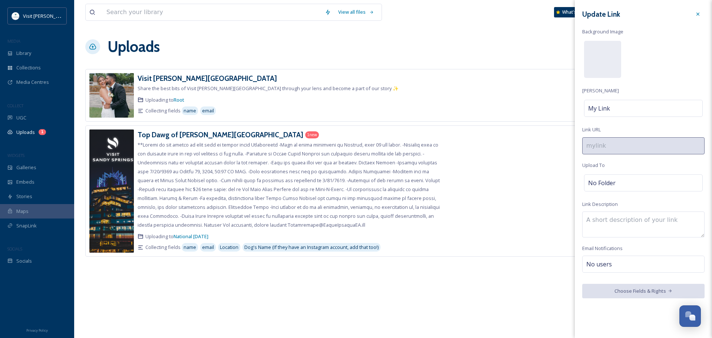
checkbox input "true"
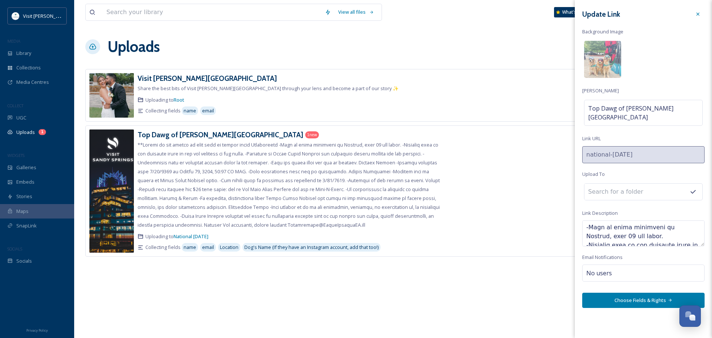
scroll to position [0, 0]
drag, startPoint x: 663, startPoint y: 222, endPoint x: 653, endPoint y: 221, distance: 9.3
click at [653, 221] on textarea at bounding box center [643, 233] width 122 height 26
type textarea "**Scroll to the bottom of page to submit photo Eligibility -Open to legal resid…"
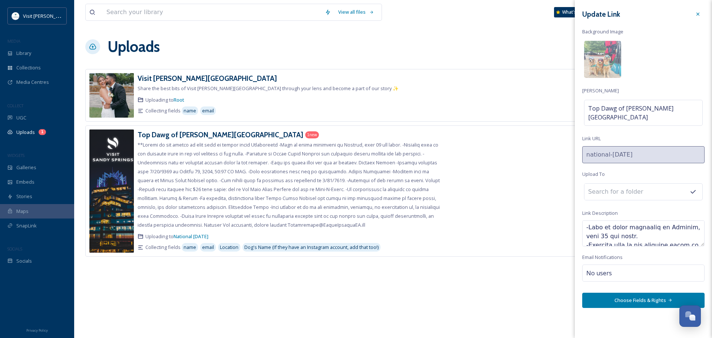
click at [642, 294] on button "Choose Fields & Rights" at bounding box center [643, 300] width 122 height 15
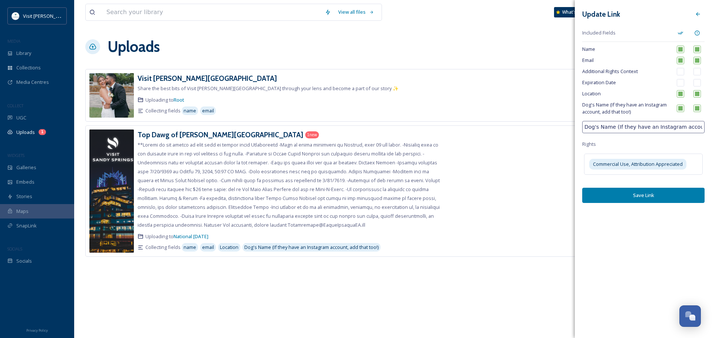
click at [643, 201] on button "Save Link" at bounding box center [643, 195] width 122 height 15
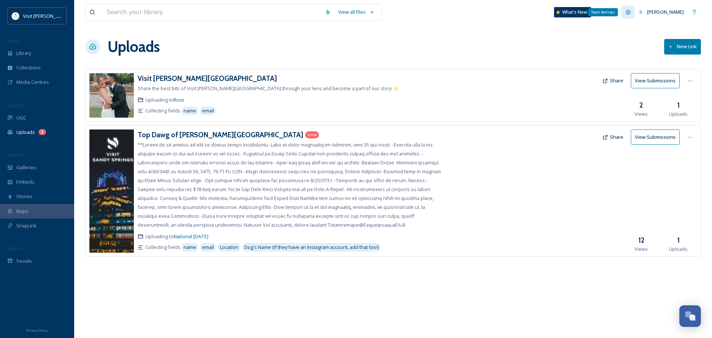
click at [630, 13] on div "Team Settings" at bounding box center [628, 12] width 13 height 13
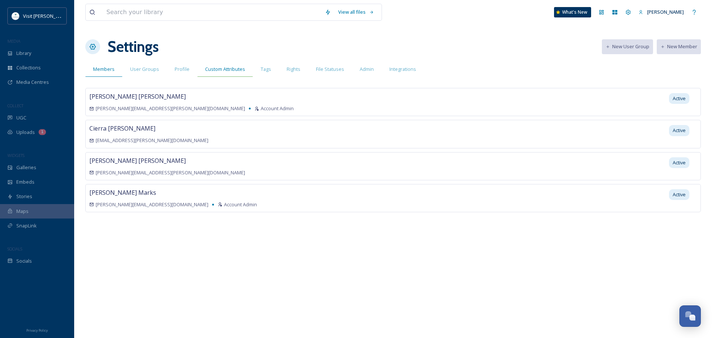
click at [236, 69] on span "Custom Attributes" at bounding box center [225, 69] width 40 height 7
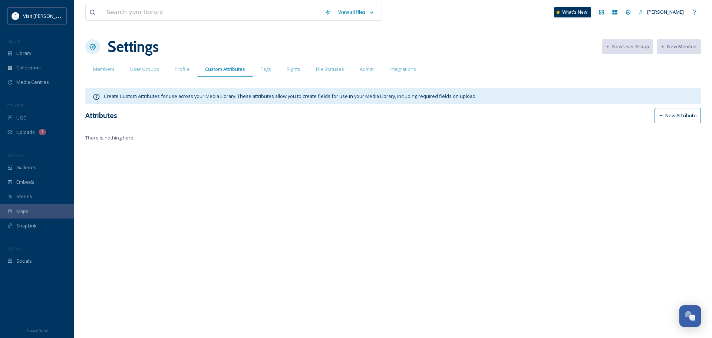
click at [679, 117] on button "New Attribute" at bounding box center [678, 115] width 46 height 15
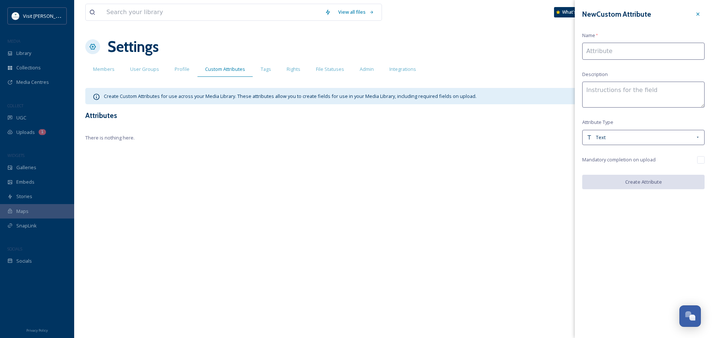
click at [606, 50] on input at bounding box center [643, 51] width 122 height 17
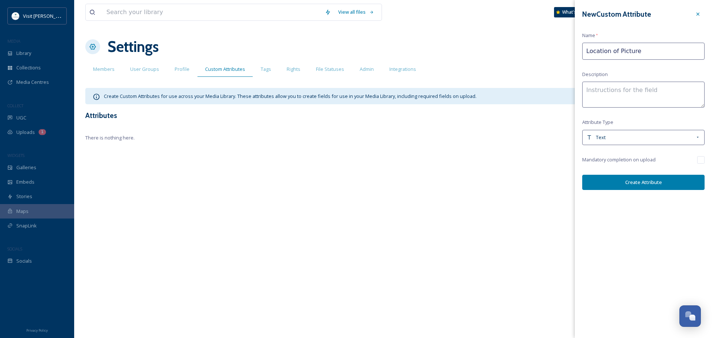
type input "Location of Picture"
click at [608, 102] on textarea at bounding box center [643, 95] width 122 height 26
click at [608, 137] on div "Text" at bounding box center [640, 137] width 109 height 7
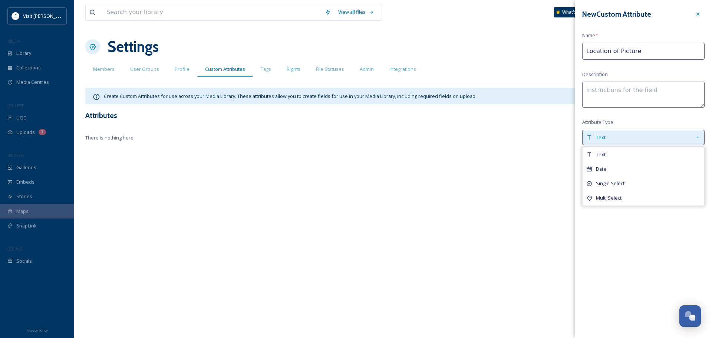
click at [608, 137] on div "Text" at bounding box center [640, 137] width 109 height 7
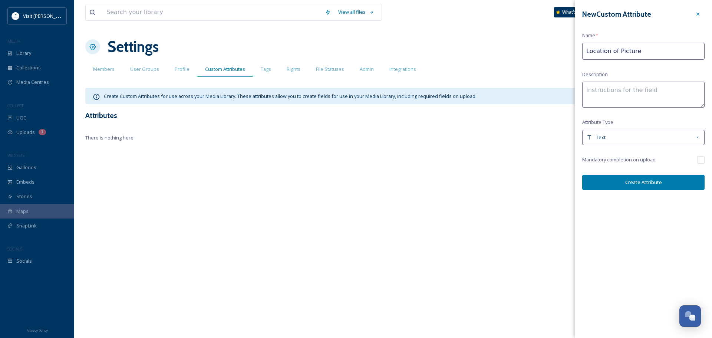
click at [647, 114] on div "New Custom Attribute Name * Location of Picture Description Attribute Type Text…" at bounding box center [643, 98] width 137 height 197
click at [664, 178] on button "Create Attribute" at bounding box center [643, 182] width 122 height 15
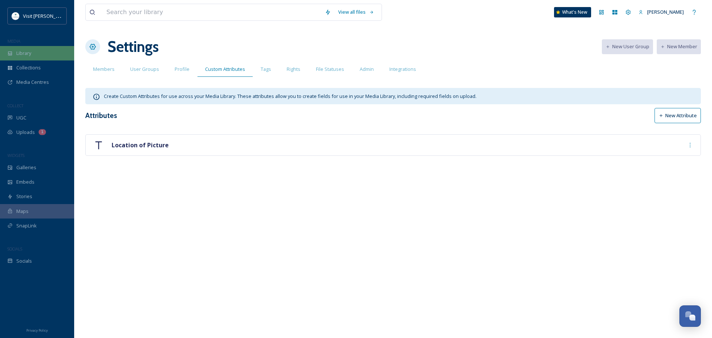
click at [29, 54] on span "Library" at bounding box center [23, 53] width 15 height 7
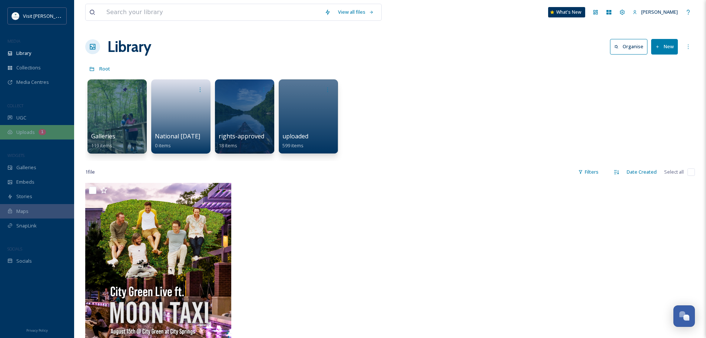
click at [35, 126] on div "Uploads 1" at bounding box center [37, 132] width 74 height 14
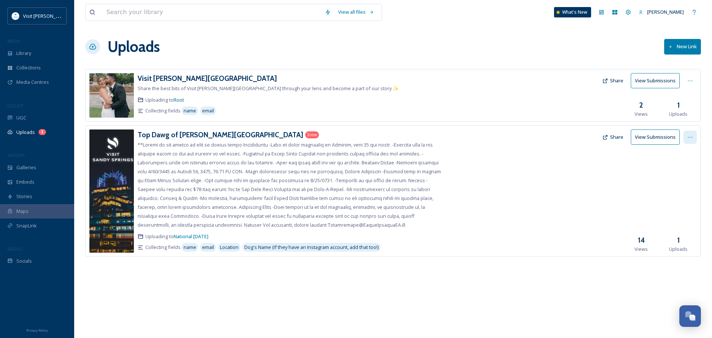
click at [686, 136] on div at bounding box center [689, 137] width 13 height 13
click at [680, 167] on span "Edit" at bounding box center [676, 167] width 8 height 7
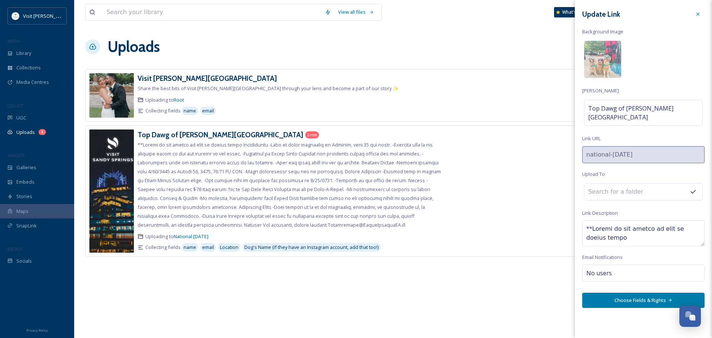
click at [645, 295] on button "Choose Fields & Rights" at bounding box center [643, 300] width 122 height 15
